Goal: Information Seeking & Learning: Learn about a topic

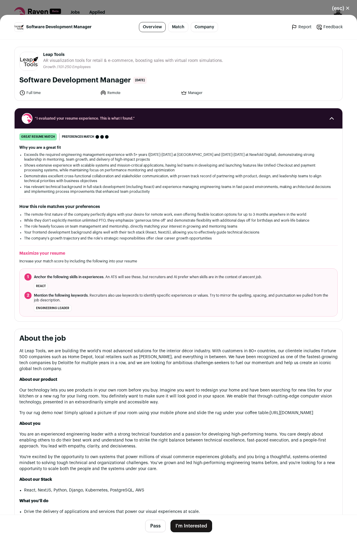
drag, startPoint x: 81, startPoint y: 72, endPoint x: 87, endPoint y: 46, distance: 26.7
click at [87, 46] on div "Leap Tools leaptools.com Public / Private Private Valuation Unknown Company siz…" at bounding box center [178, 497] width 357 height 915
click at [346, 8] on button "(esc) ✕" at bounding box center [341, 8] width 32 height 13
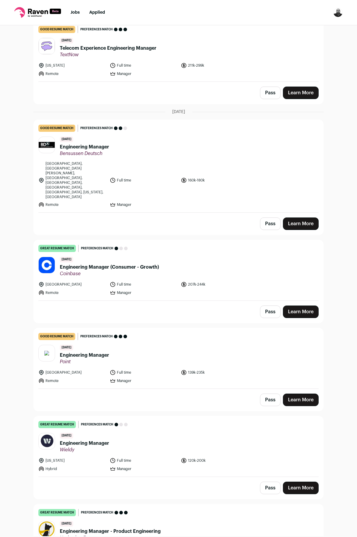
scroll to position [322, 0]
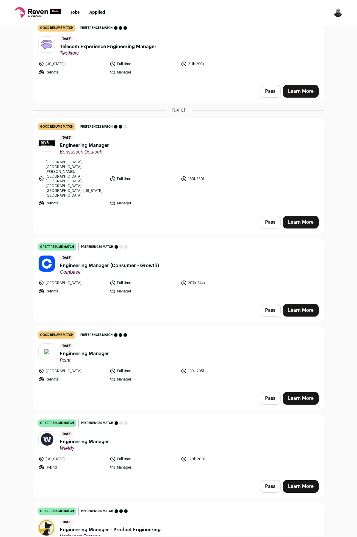
click at [87, 350] on span "Engineering Manager" at bounding box center [84, 353] width 49 height 7
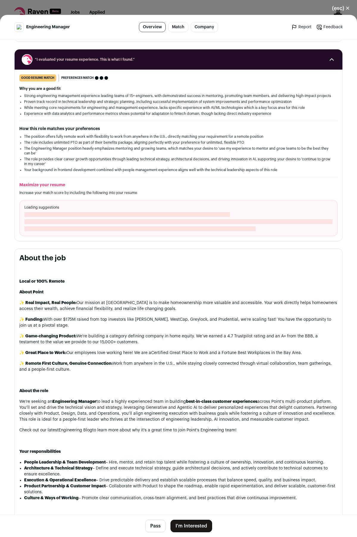
scroll to position [71, 0]
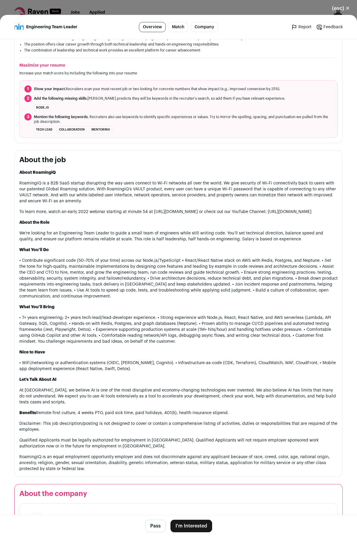
scroll to position [250, 0]
